Goal: Information Seeking & Learning: Check status

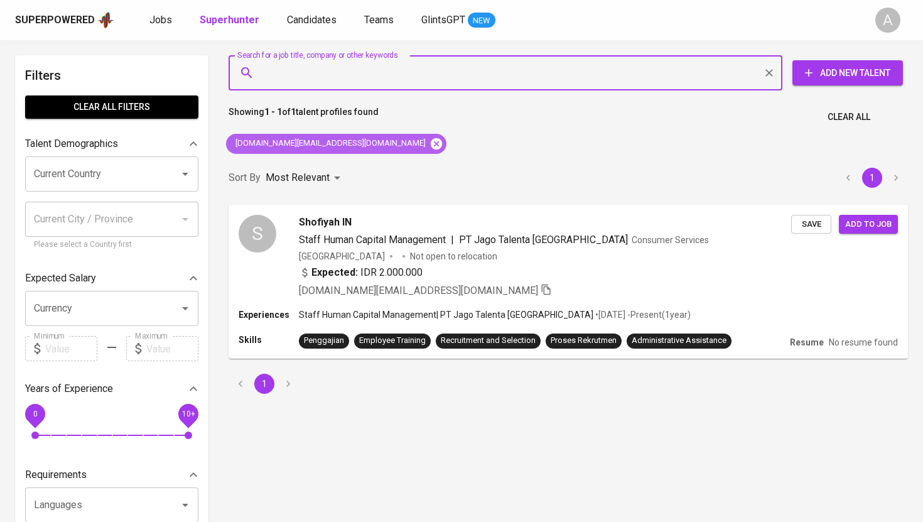
click at [431, 147] on icon at bounding box center [436, 143] width 11 height 11
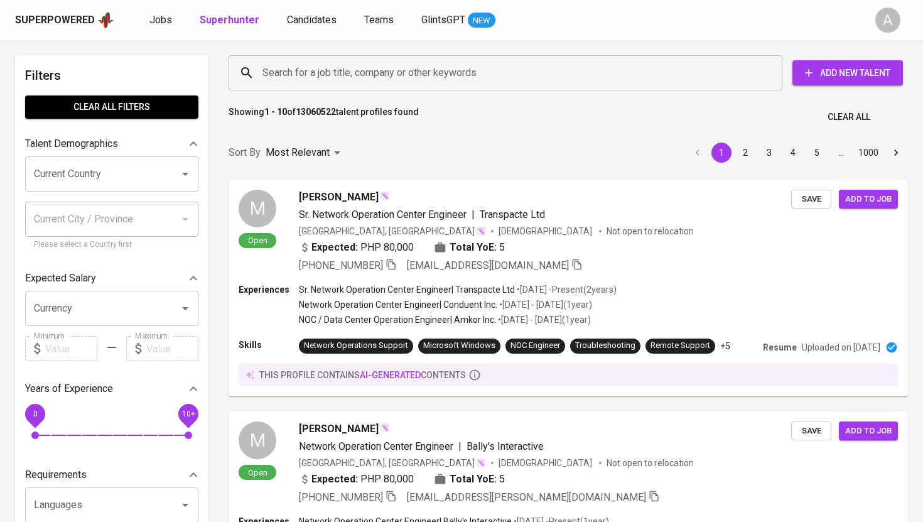
click at [366, 84] on input "Search for a job title, company or other keywords" at bounding box center [508, 73] width 499 height 24
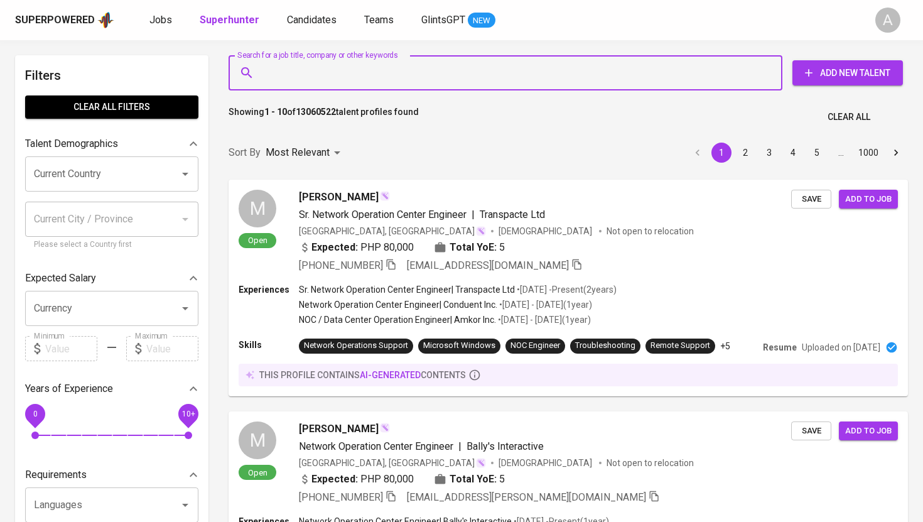
paste input "[EMAIL_ADDRESS][DOMAIN_NAME]"
type input "[EMAIL_ADDRESS][DOMAIN_NAME]"
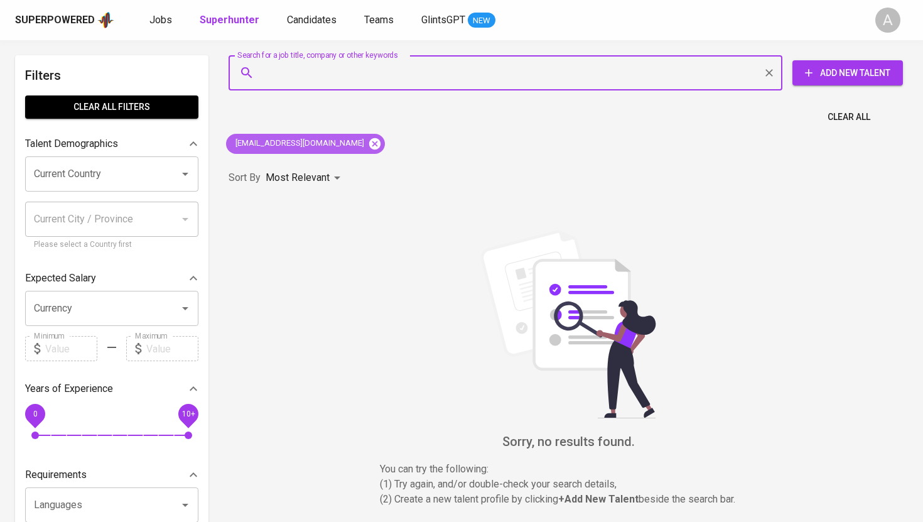
click at [369, 147] on icon at bounding box center [374, 143] width 11 height 11
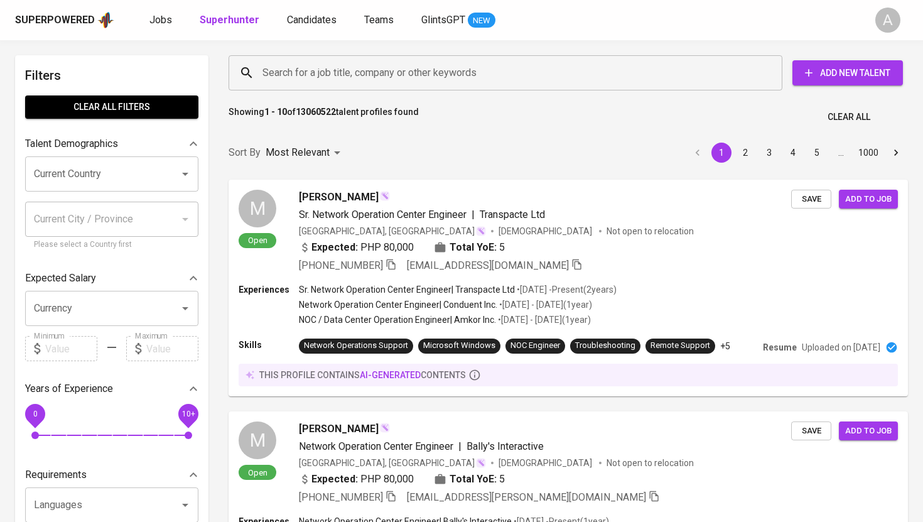
click at [424, 70] on input "Search for a job title, company or other keywords" at bounding box center [508, 73] width 499 height 24
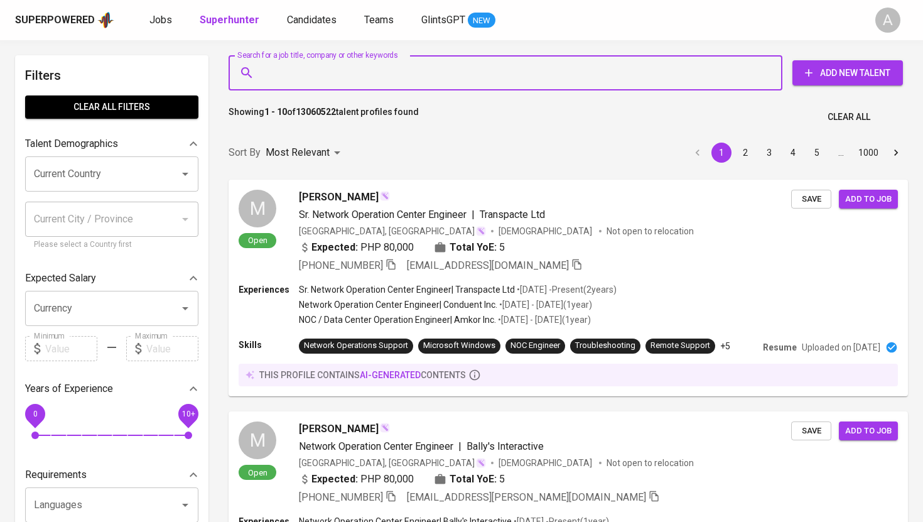
paste input "[EMAIL_ADDRESS][DOMAIN_NAME]"
type input "[EMAIL_ADDRESS][DOMAIN_NAME]"
